Goal: Book appointment/travel/reservation

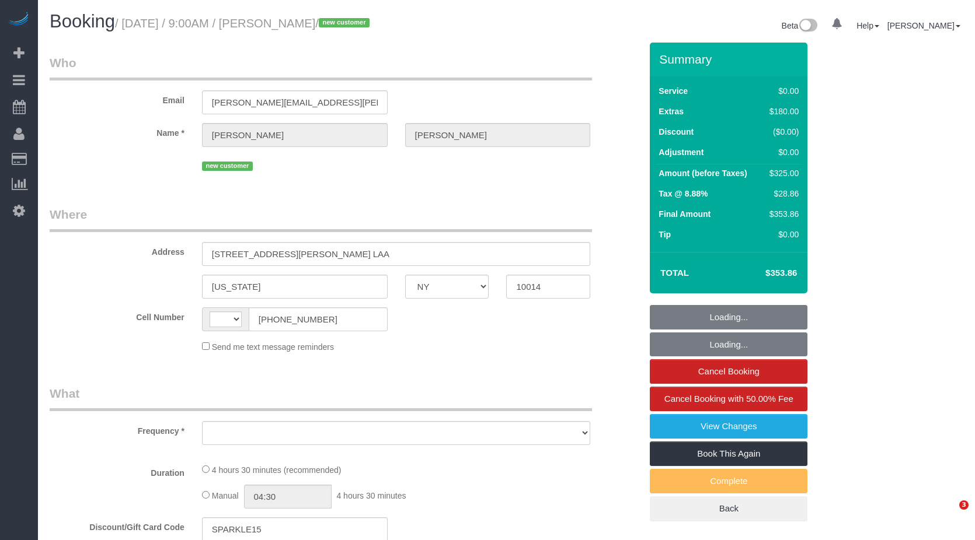
select select "NY"
select select "string:[GEOGRAPHIC_DATA]"
select select "object:671"
select select "spot1"
select select "number:56"
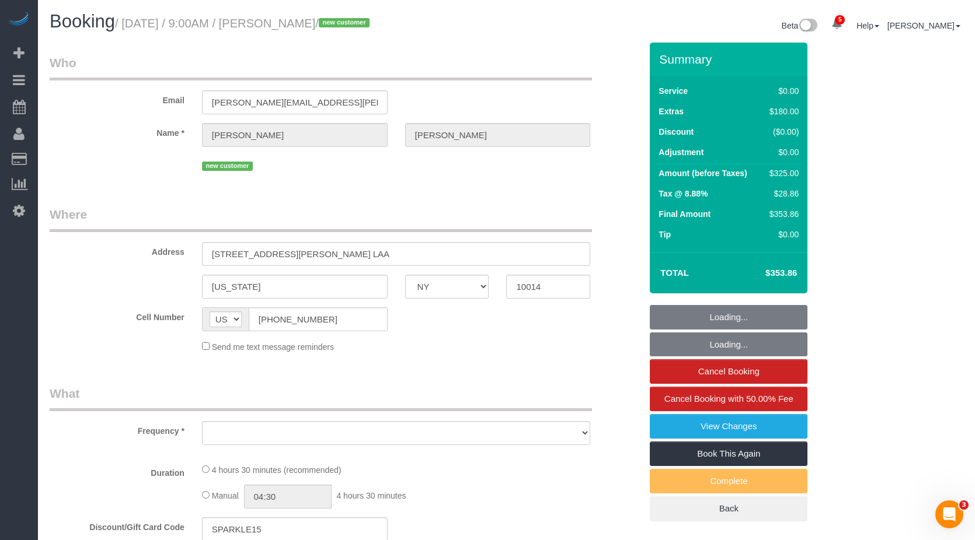
select select "number:71"
select select "number:15"
select select "number:5"
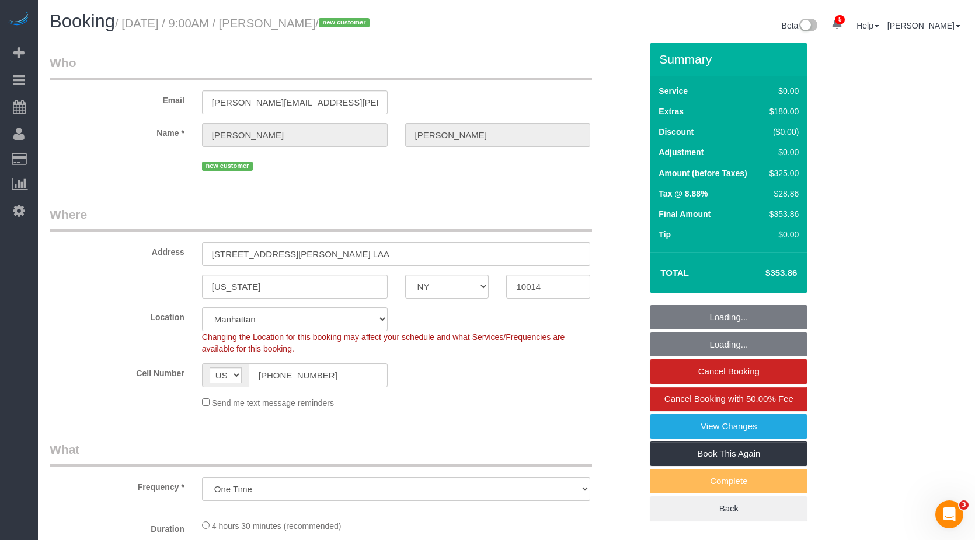
select select "object:1248"
select select "string:stripe-pm_1Rt9Jh4VGloSiKo7rO4zz1oS"
select select "1"
click at [367, 259] on input "[STREET_ADDRESS][PERSON_NAME] LAA" at bounding box center [396, 254] width 389 height 24
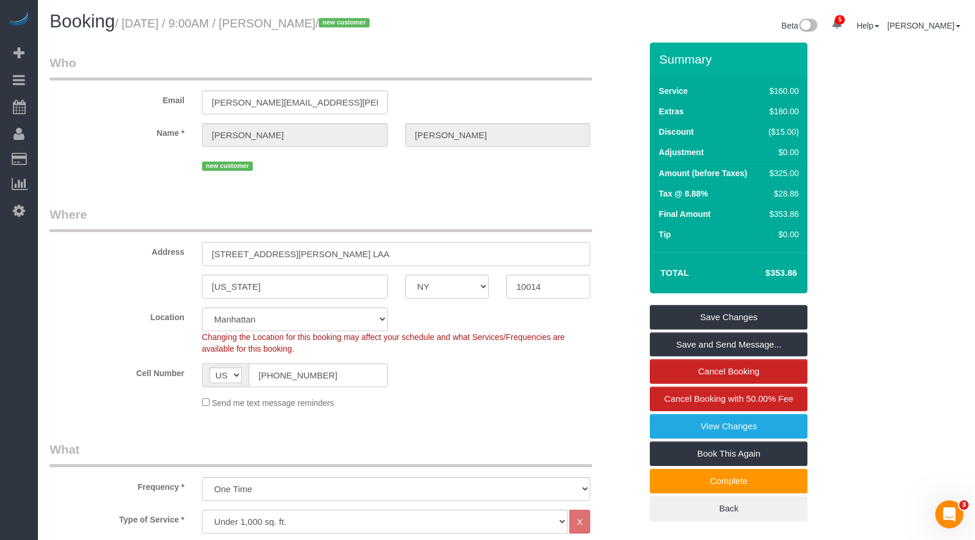
drag, startPoint x: 367, startPoint y: 256, endPoint x: 198, endPoint y: 256, distance: 168.7
click at [198, 256] on div "[STREET_ADDRESS][PERSON_NAME] LAA" at bounding box center [396, 254] width 406 height 24
click at [536, 294] on input "10014" at bounding box center [548, 287] width 84 height 24
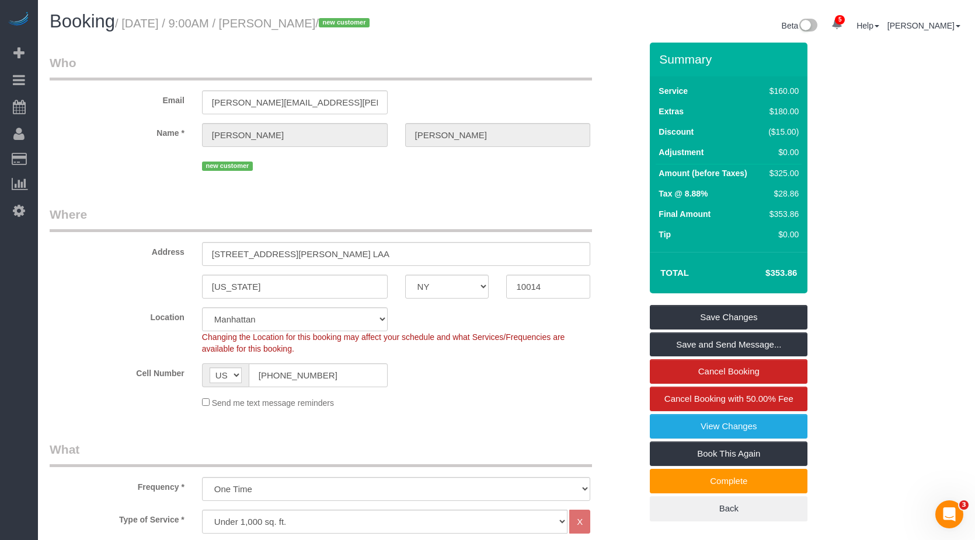
click at [324, 219] on legend "Where" at bounding box center [321, 219] width 542 height 26
click at [334, 206] on legend "Where" at bounding box center [321, 219] width 542 height 26
